Goal: Information Seeking & Learning: Learn about a topic

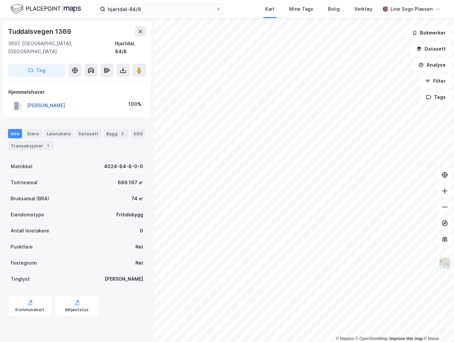
click at [0, 0] on button "[PERSON_NAME]" at bounding box center [0, 0] width 0 height 0
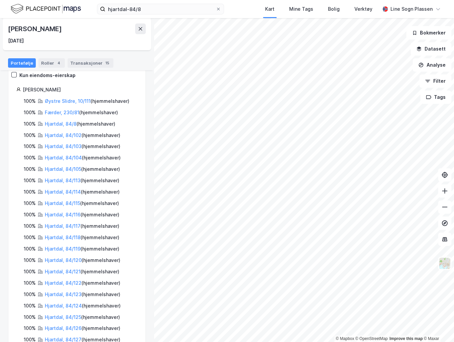
scroll to position [74, 0]
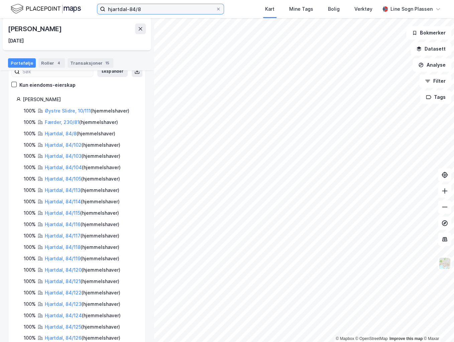
click at [149, 7] on input "hjartdal-84/8" at bounding box center [160, 9] width 110 height 10
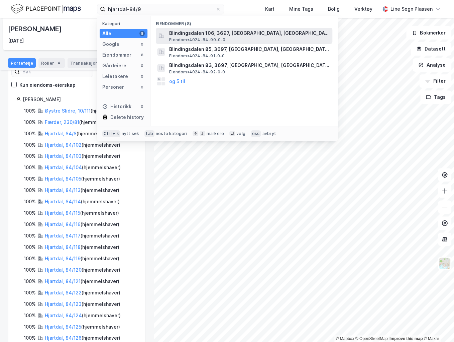
click at [182, 33] on span "Blindingsdalen 106, 3697, [GEOGRAPHIC_DATA], [GEOGRAPHIC_DATA]" at bounding box center [249, 33] width 161 height 8
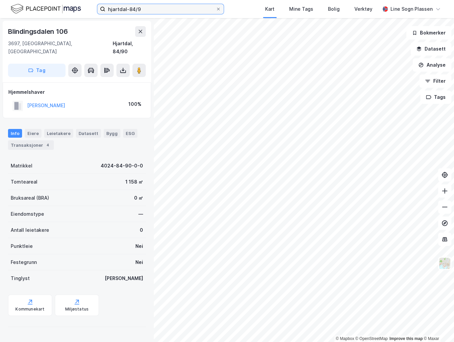
click at [154, 9] on input "hjartdal-84/9" at bounding box center [160, 9] width 110 height 10
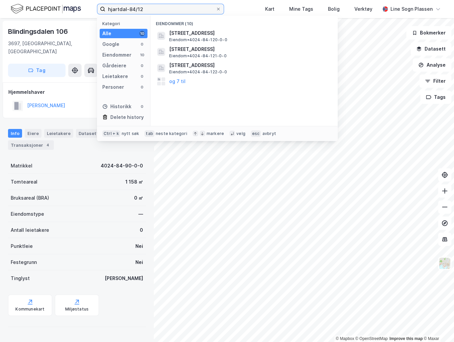
type input "hjartdal-84/12"
